Goal: Communication & Community: Connect with others

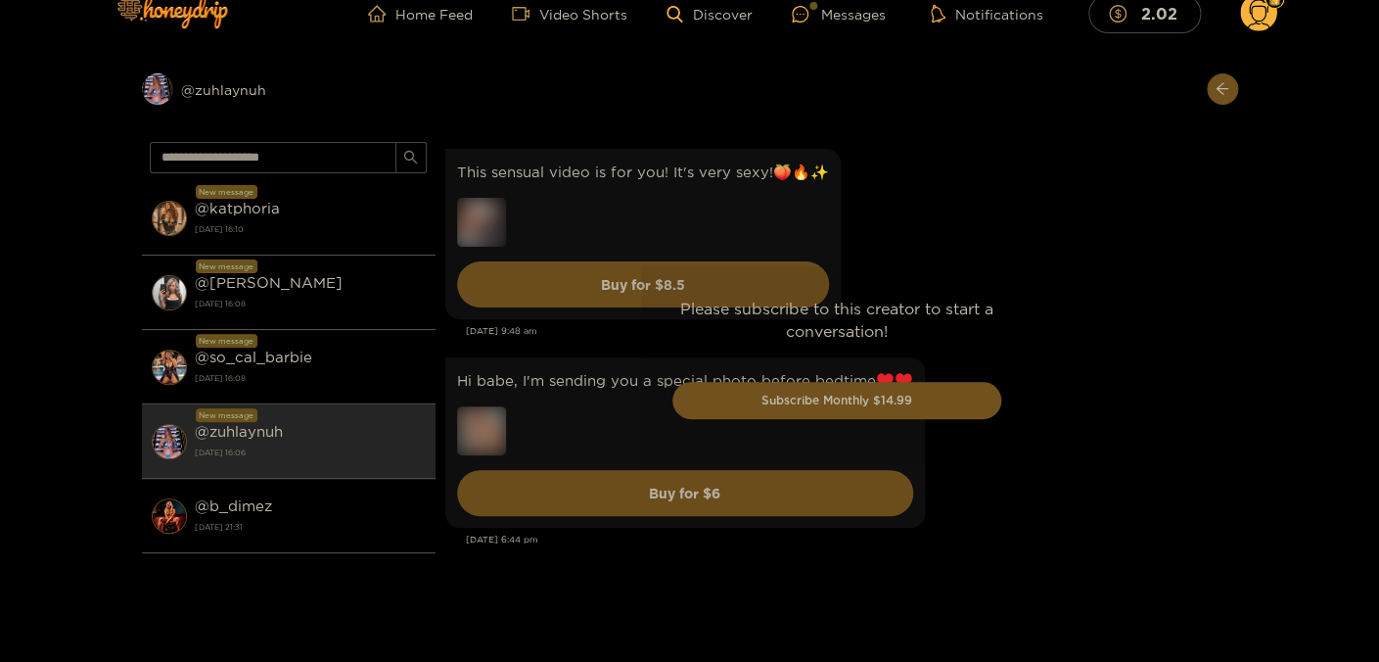
scroll to position [4436, 0]
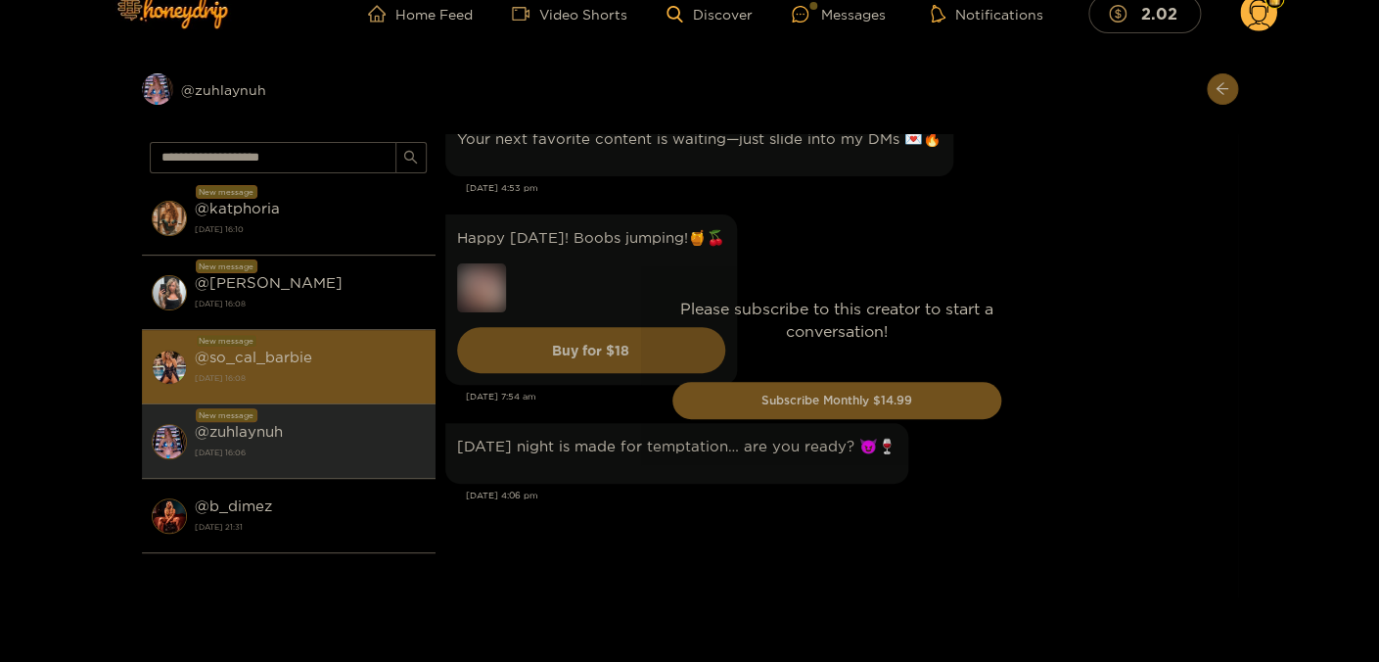
click at [365, 379] on strong "[DATE] 16:08" at bounding box center [310, 378] width 231 height 18
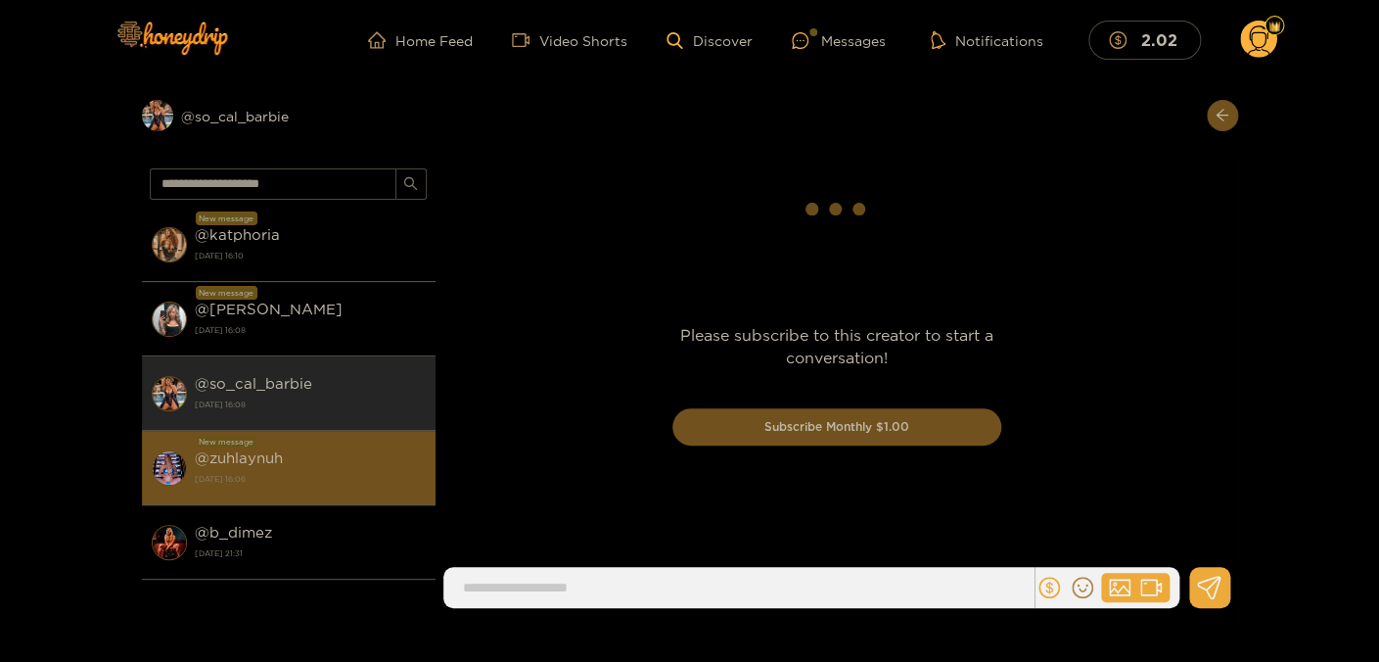
click at [315, 472] on strong "[DATE] 16:06" at bounding box center [310, 479] width 231 height 18
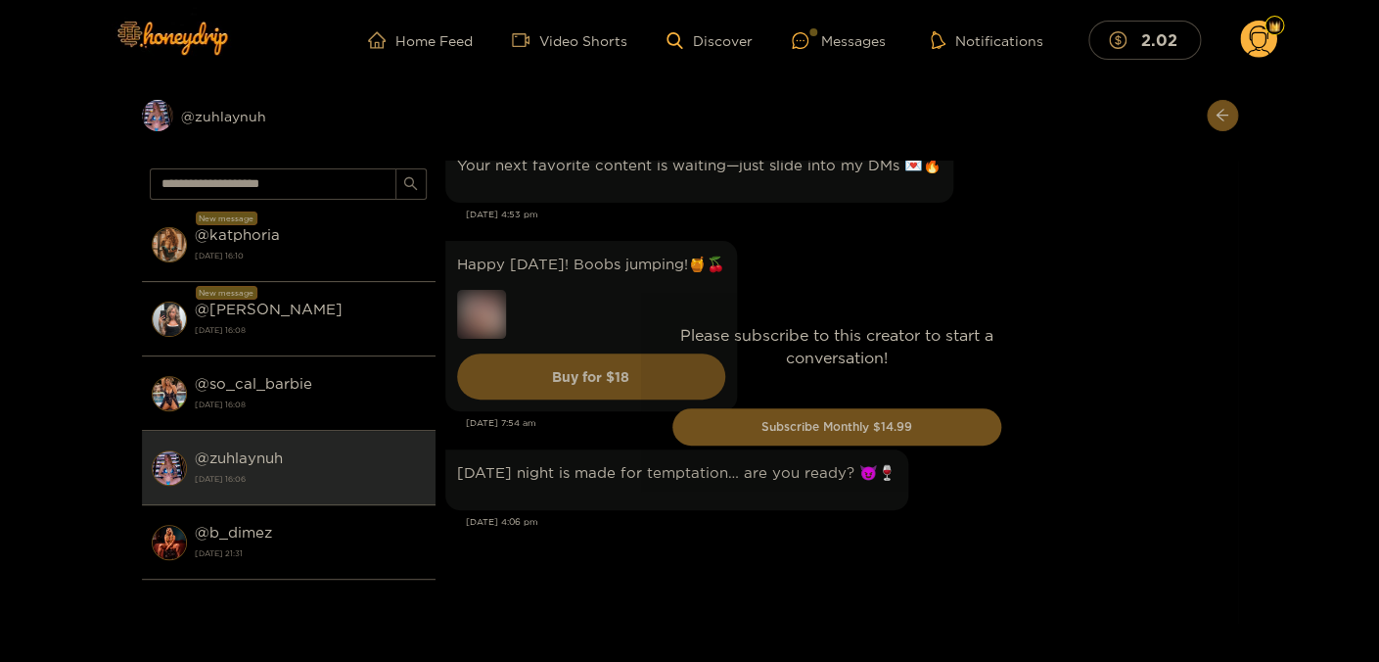
scroll to position [4436, 0]
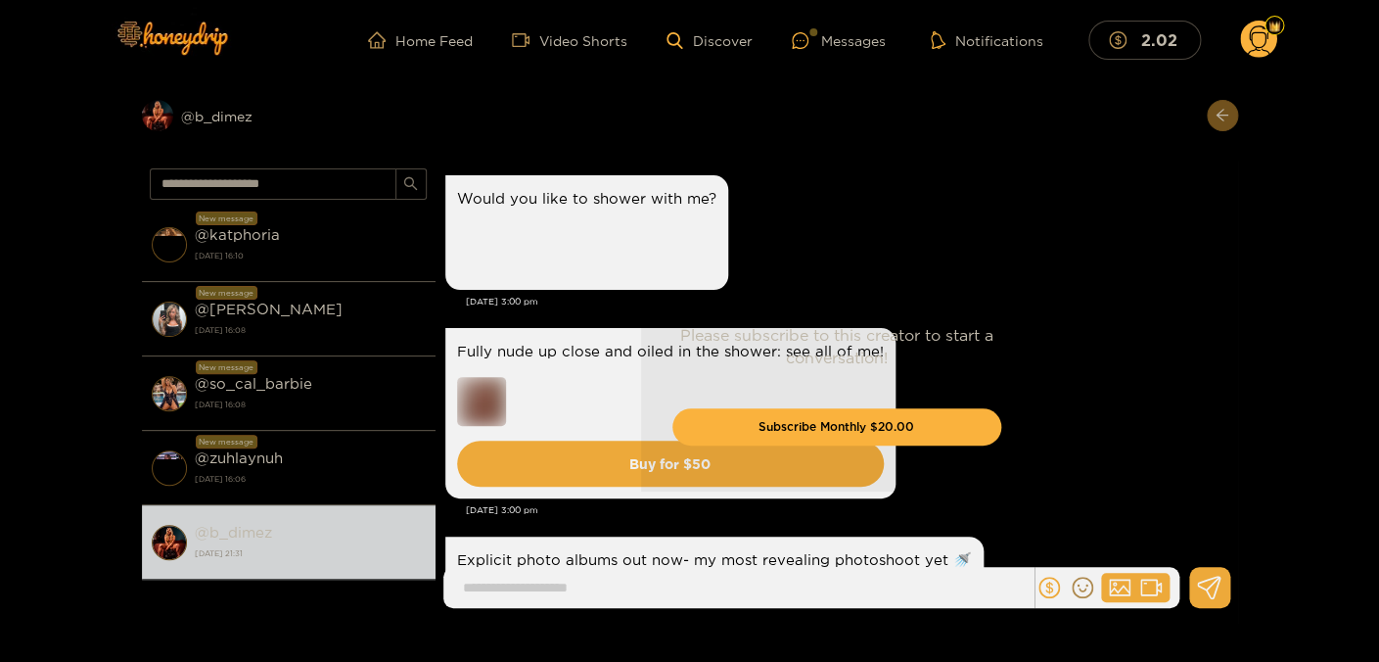
scroll to position [3980, 0]
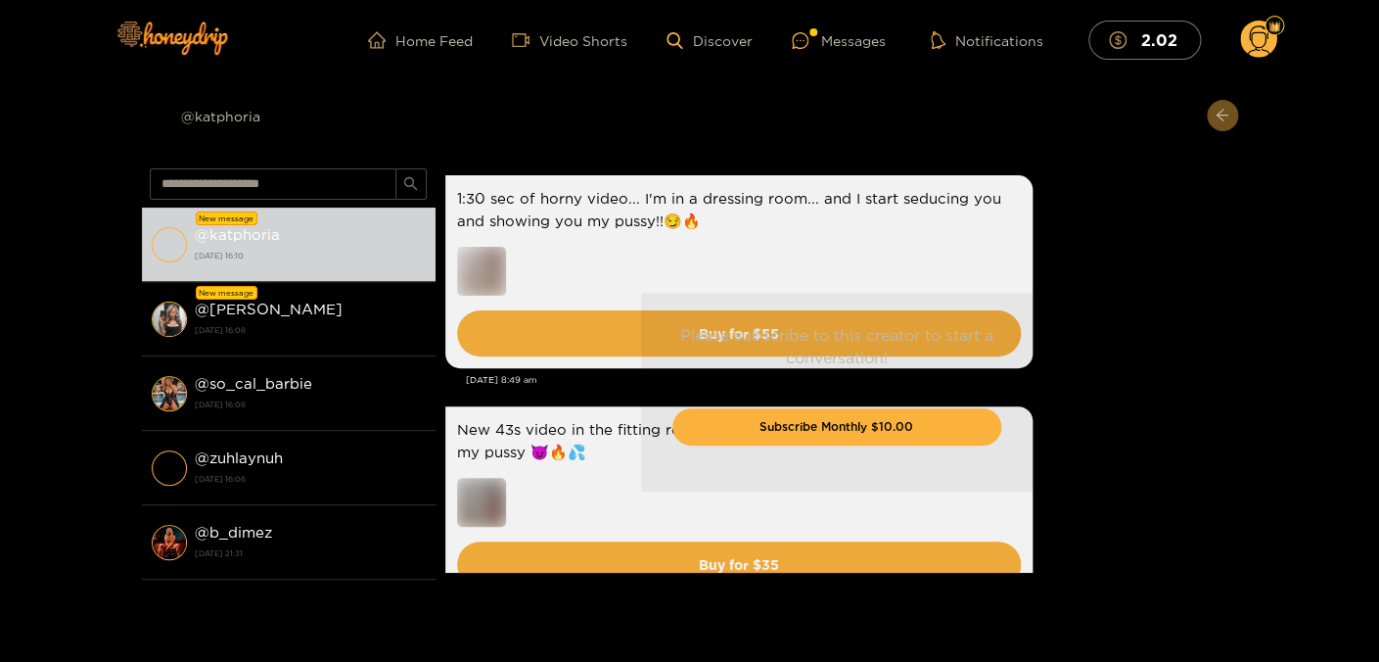
scroll to position [3353, 0]
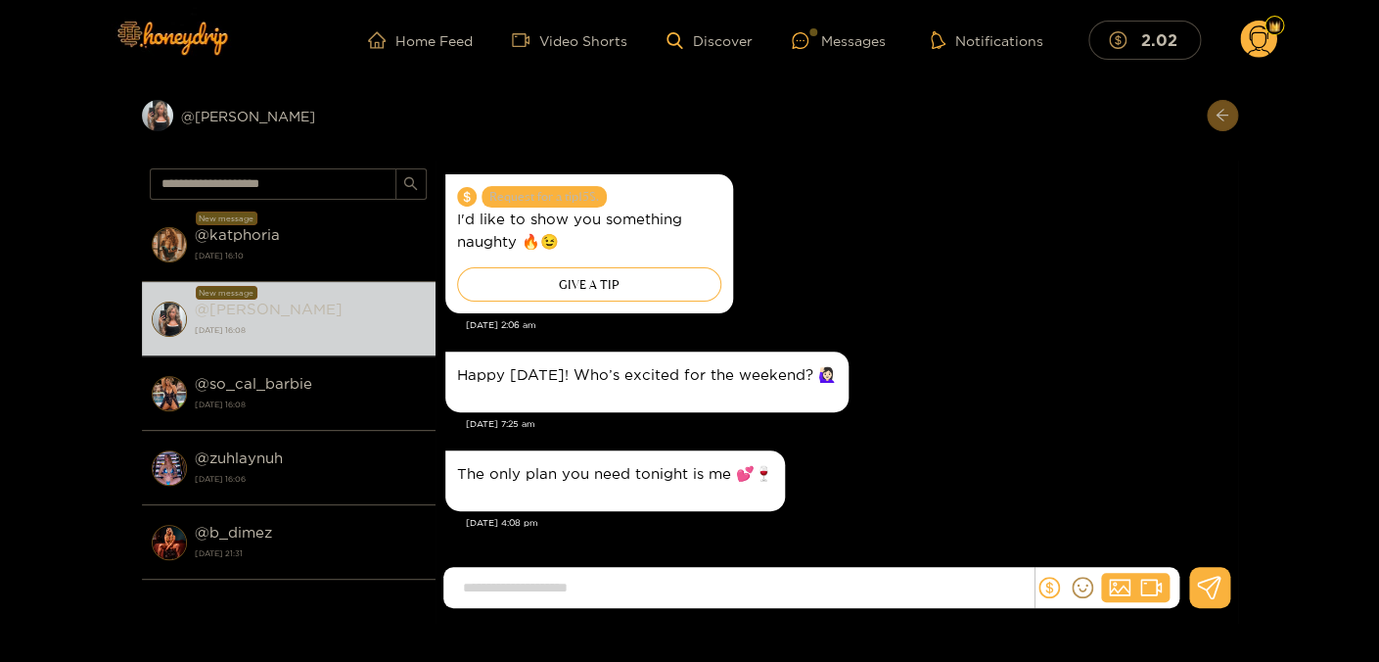
scroll to position [2075, 0]
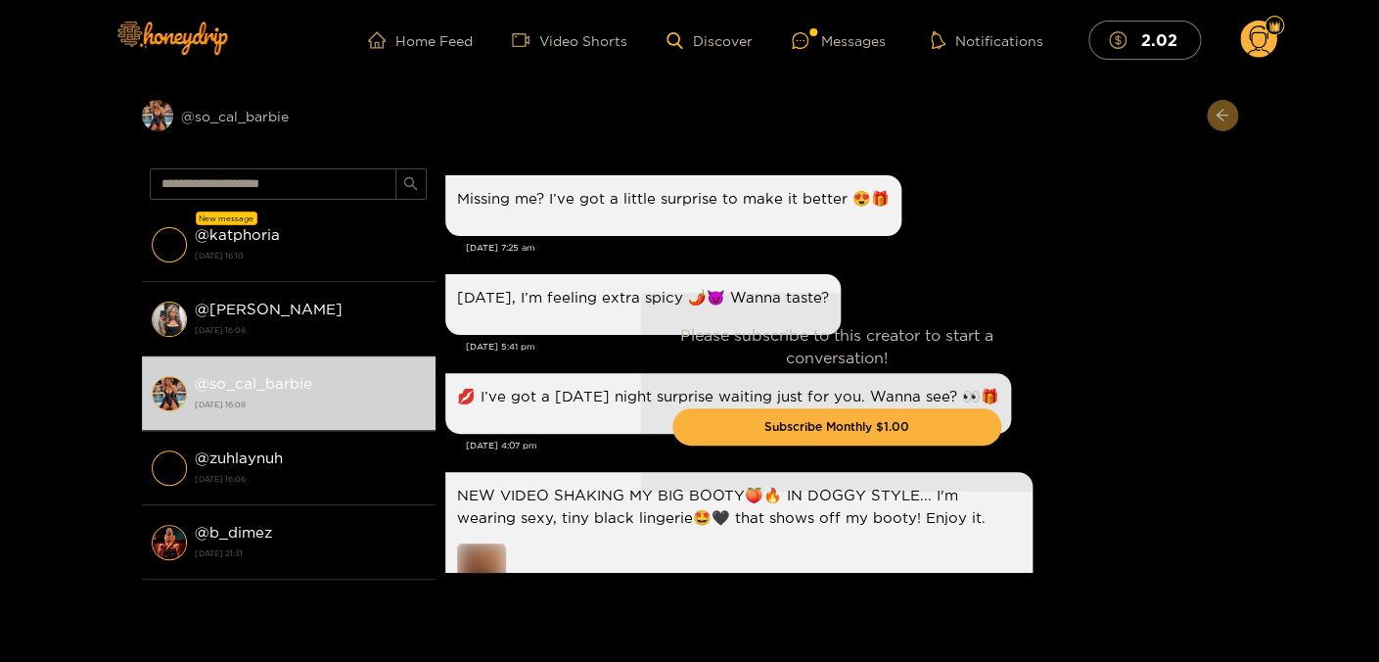
scroll to position [3089, 0]
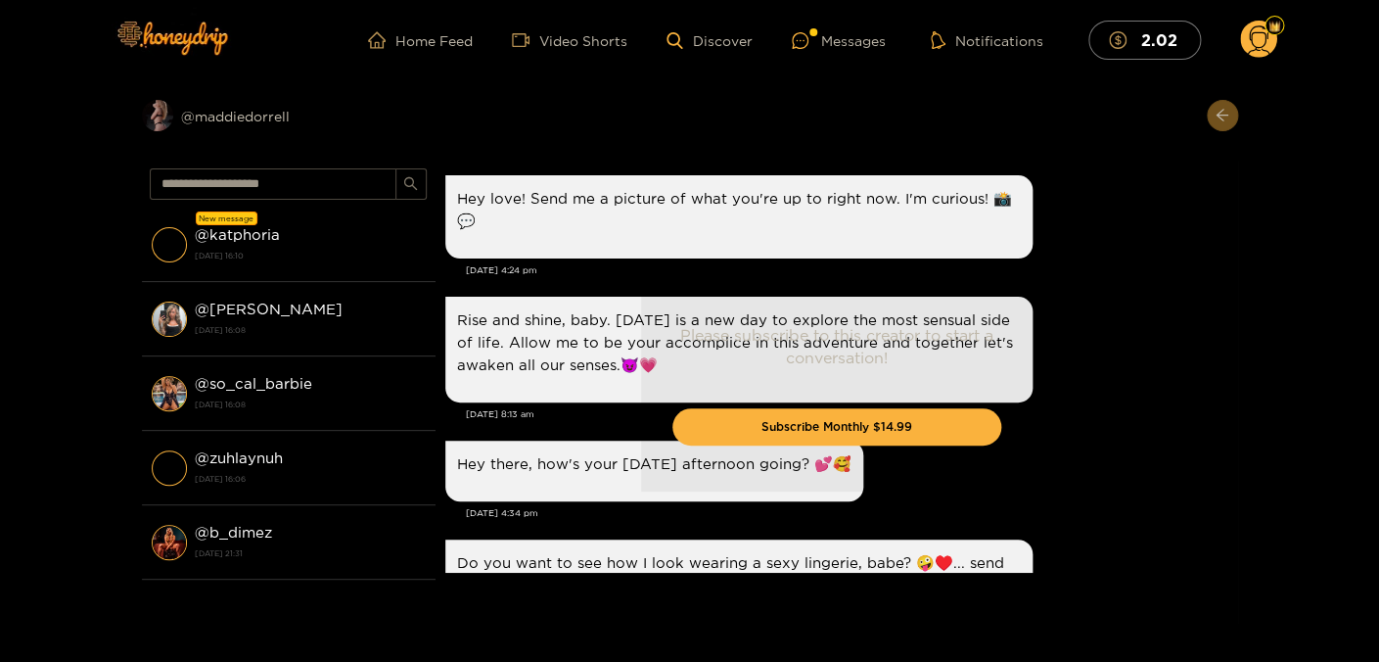
scroll to position [2302, 0]
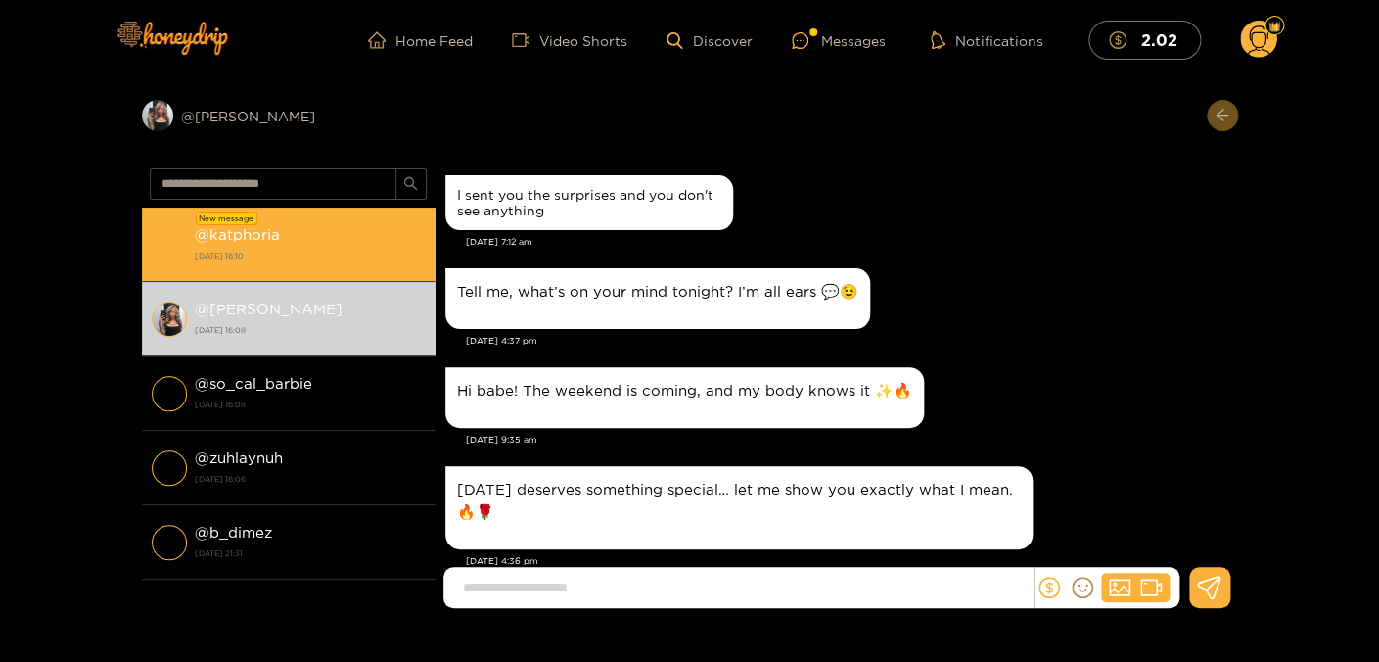
scroll to position [2075, 0]
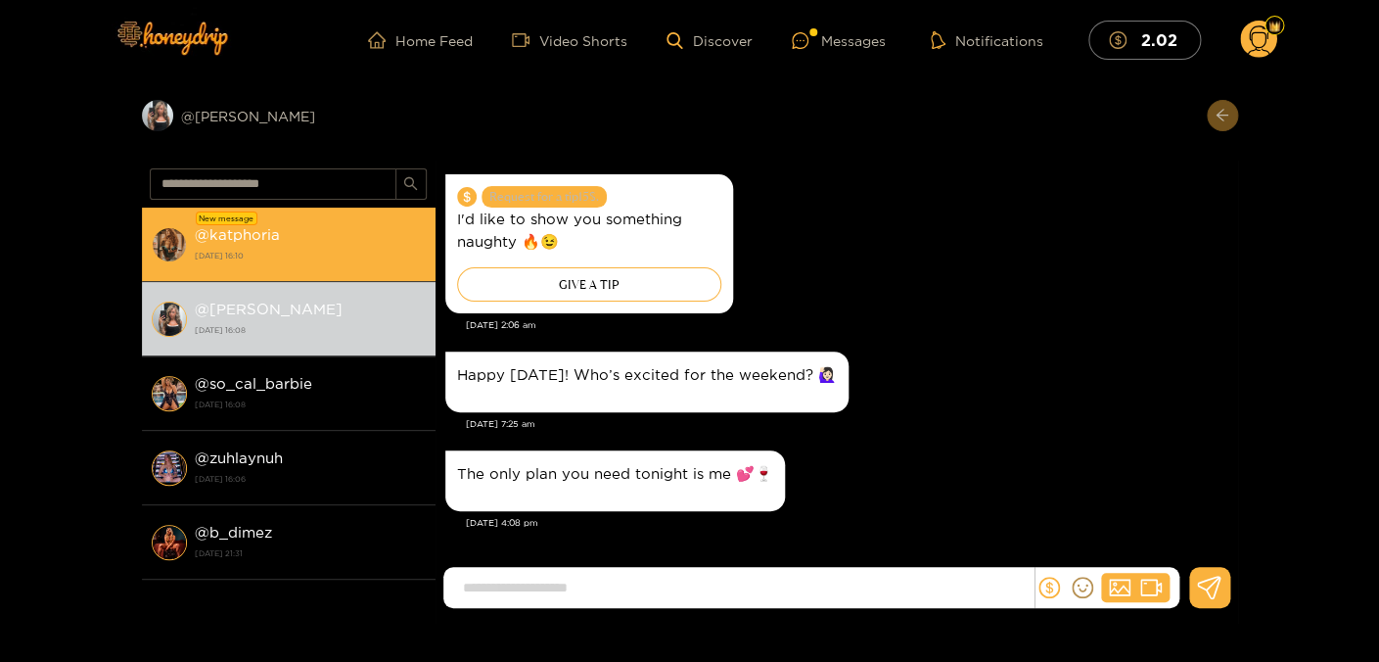
click at [328, 225] on div "@ katphoria 26 September 2025 16:10" at bounding box center [310, 244] width 231 height 44
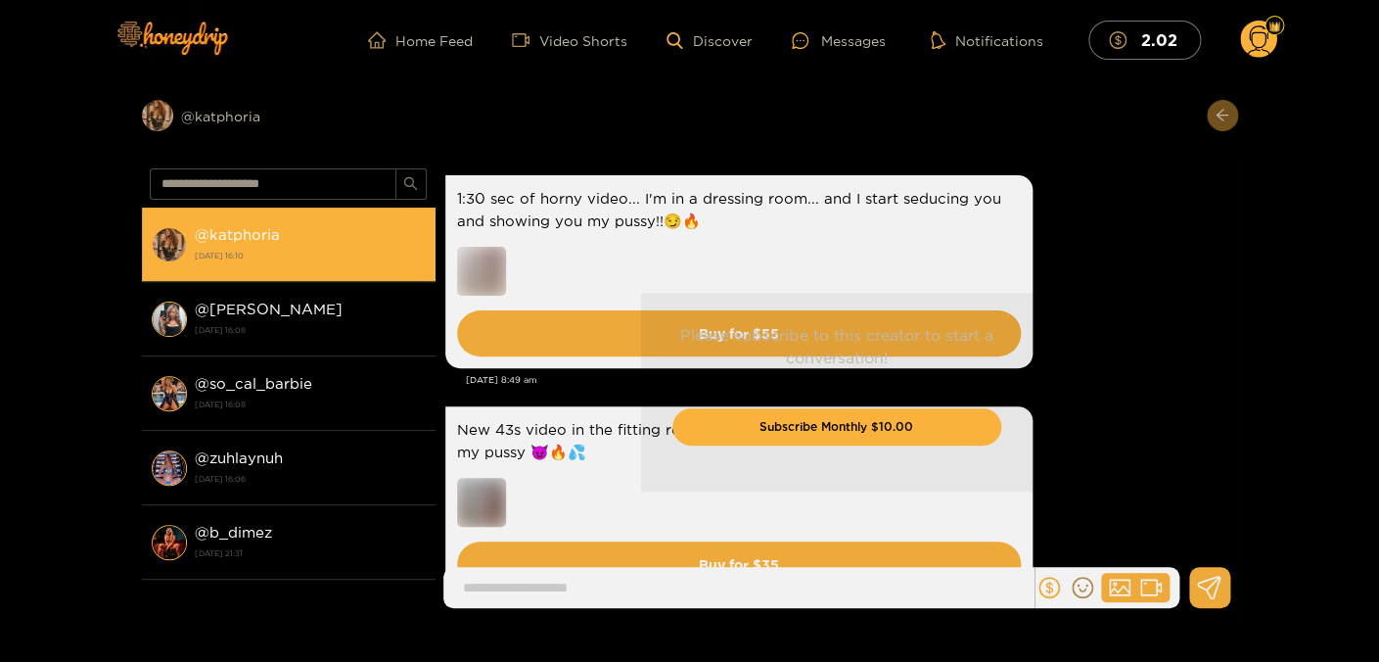
scroll to position [3353, 0]
